Goal: Transaction & Acquisition: Purchase product/service

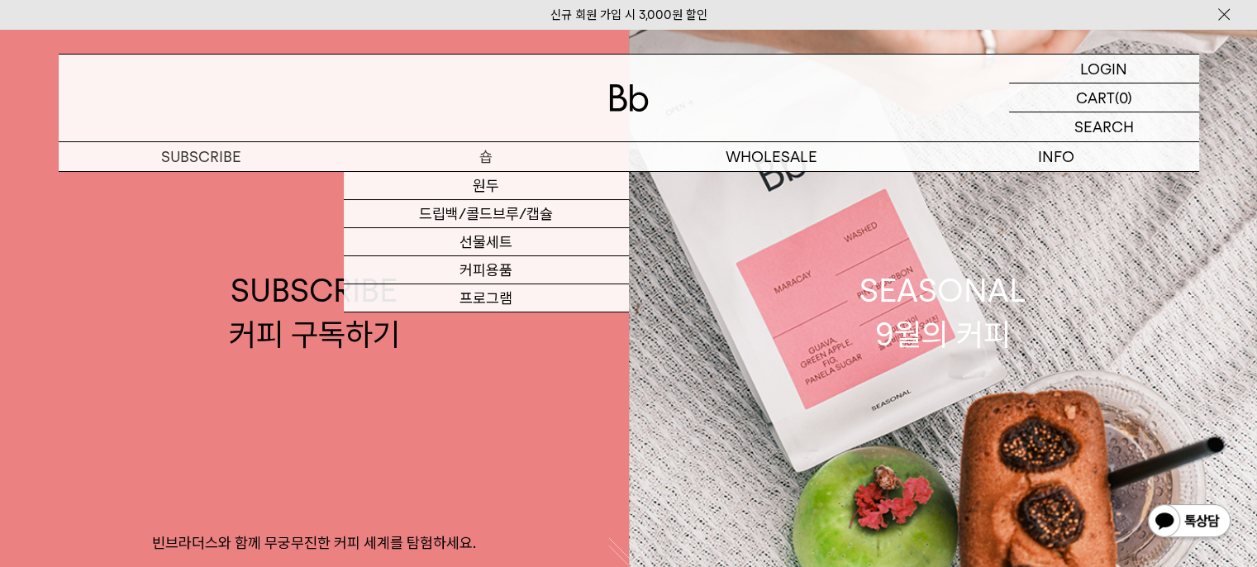
click at [488, 189] on link "원두" at bounding box center [486, 186] width 285 height 28
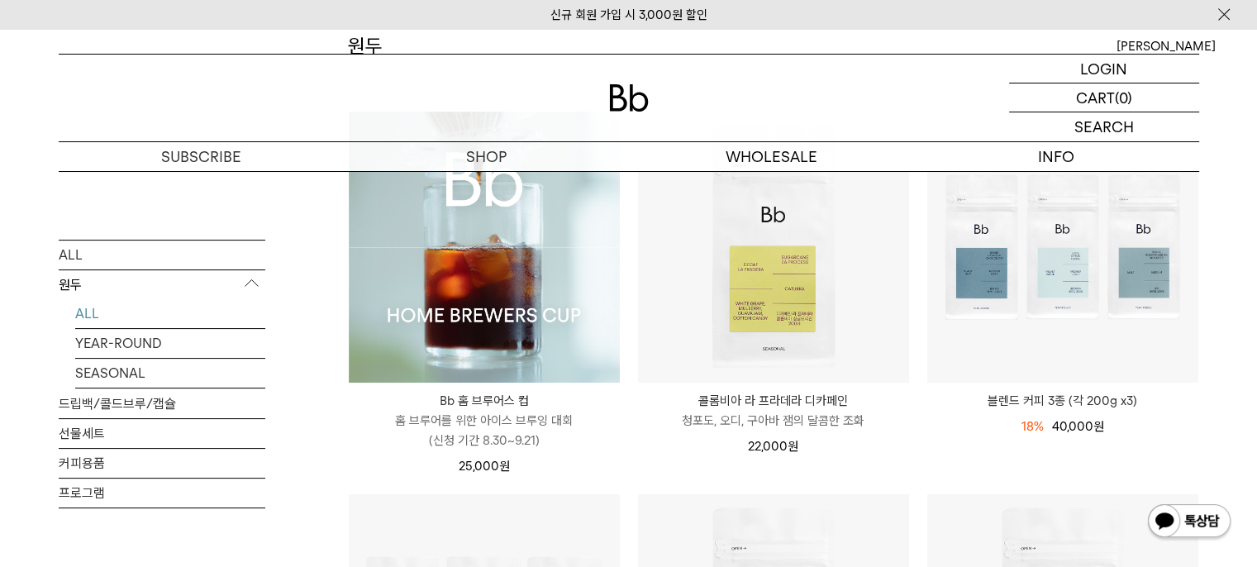
scroll to position [221, 0]
click at [544, 349] on img at bounding box center [484, 246] width 271 height 271
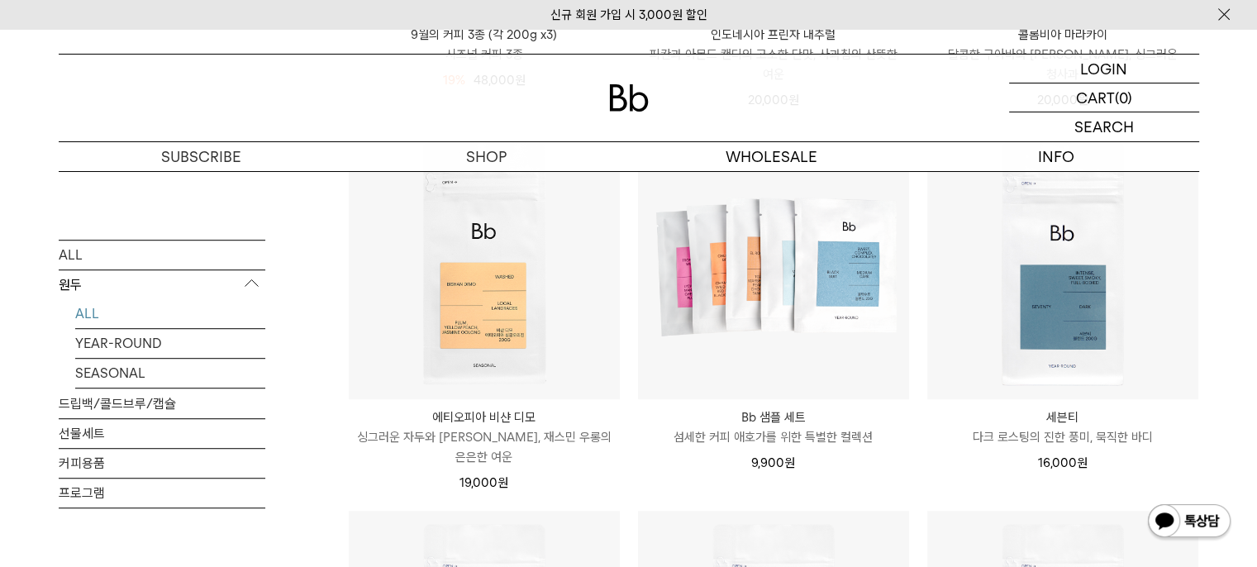
scroll to position [970, 0]
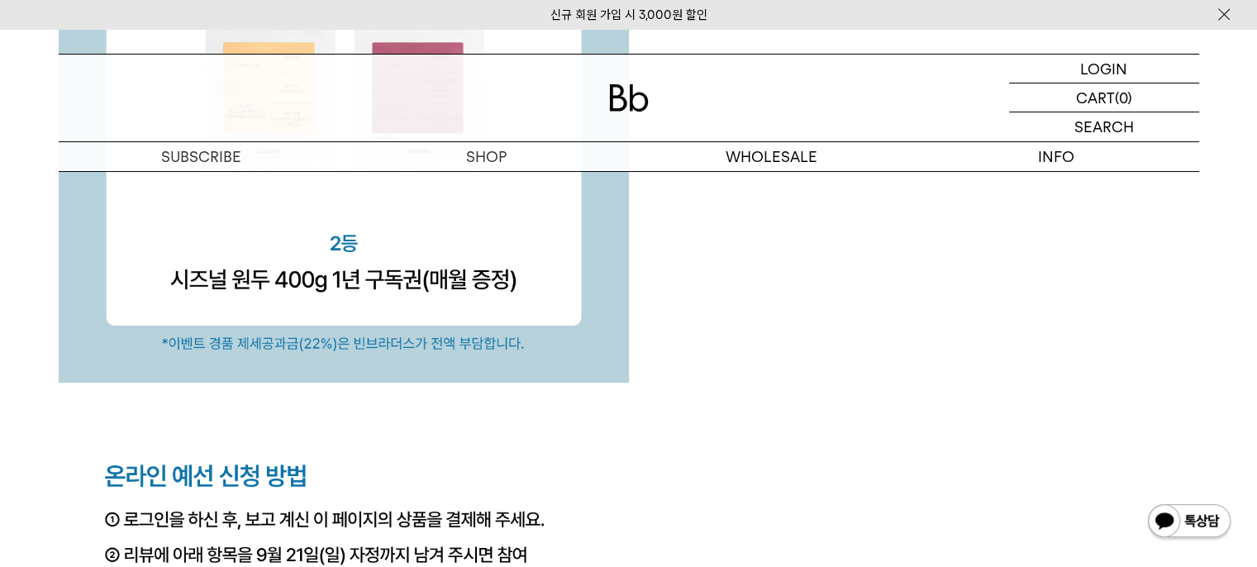
scroll to position [5805, 0]
